Goal: Check status: Check status

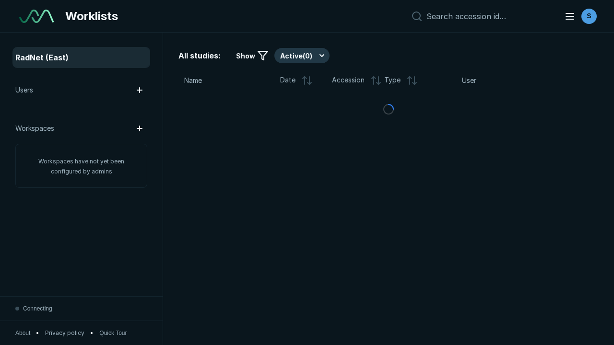
scroll to position [2620, 3996]
